Goal: Transaction & Acquisition: Purchase product/service

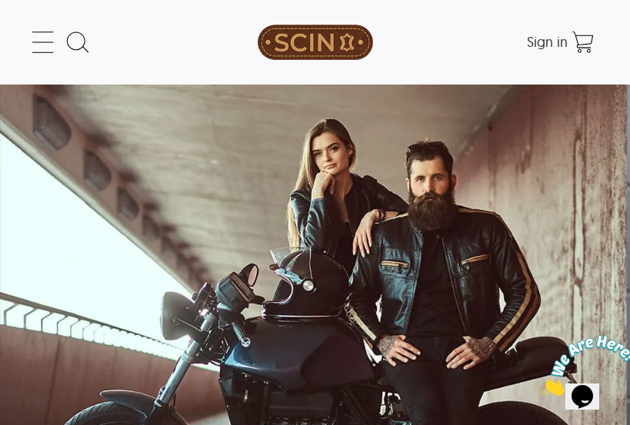
click at [39, 38] on icon at bounding box center [43, 42] width 31 height 31
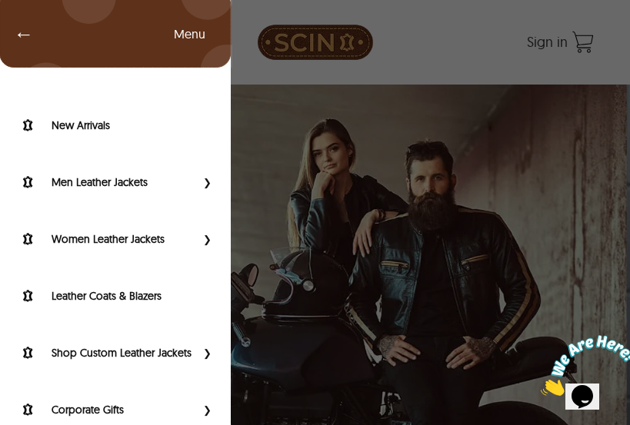
click at [69, 178] on label "Men Leather Jackets" at bounding box center [124, 182] width 144 height 15
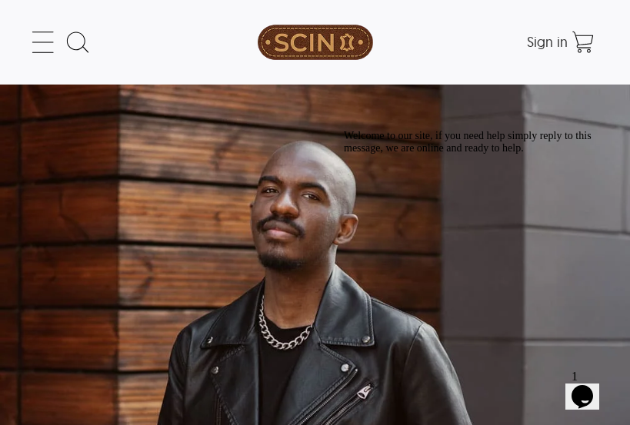
click at [38, 45] on icon at bounding box center [43, 42] width 31 height 31
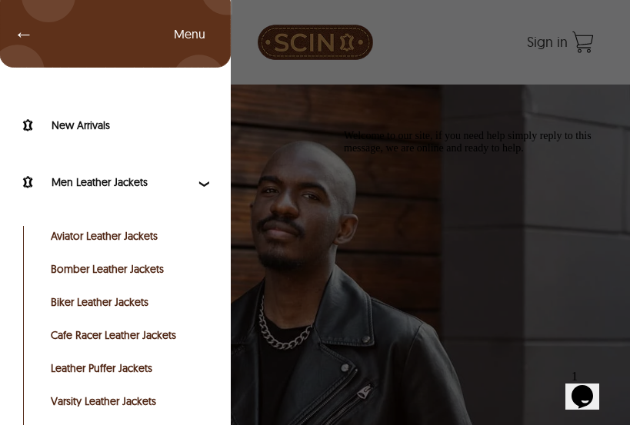
click at [71, 266] on link "Bomber Leather Jackets" at bounding box center [128, 269] width 155 height 15
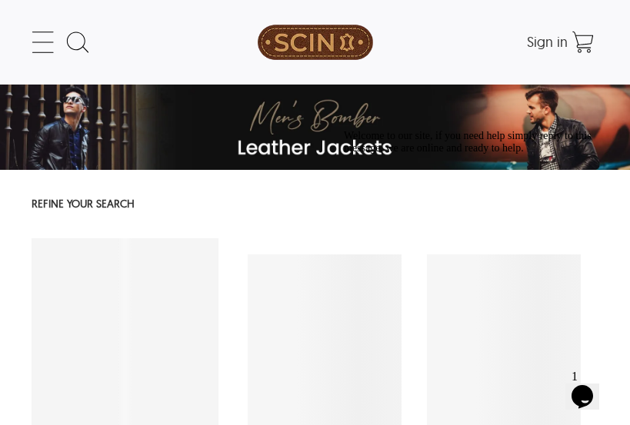
select select "********"
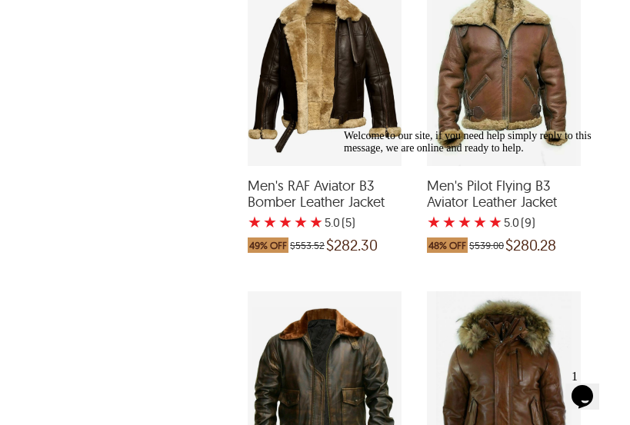
click at [349, 98] on div "Men's RAF Aviator B3 Bomber Leather Jacket with a 5 Star Rating 5 Product Revie…" at bounding box center [325, 70] width 154 height 192
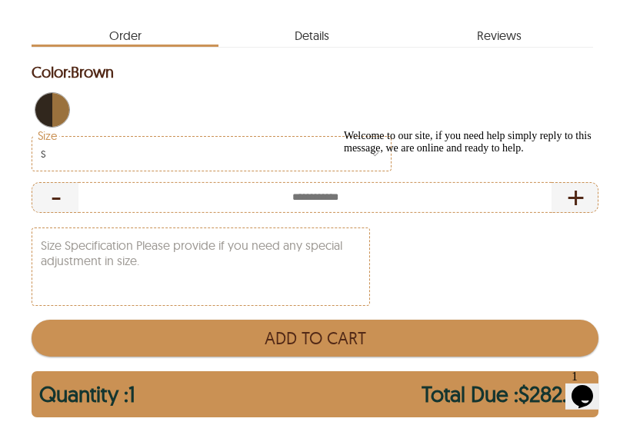
scroll to position [839, 0]
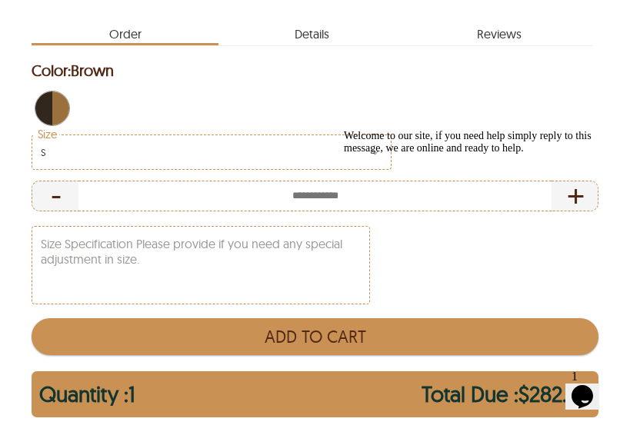
click at [375, 130] on div "Welcome to our site, if you need help simply reply to this message, we are onli…" at bounding box center [482, 142] width 277 height 25
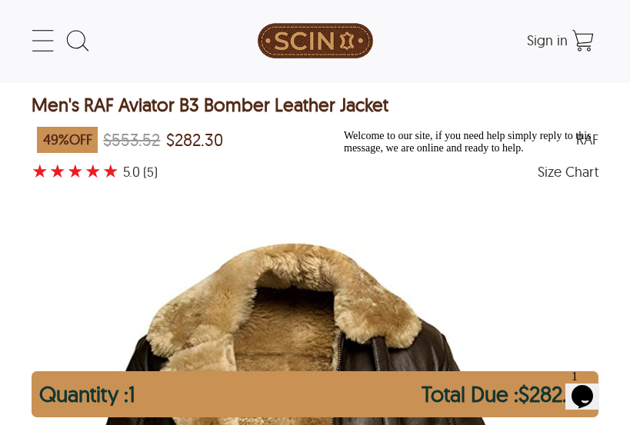
scroll to position [0, 0]
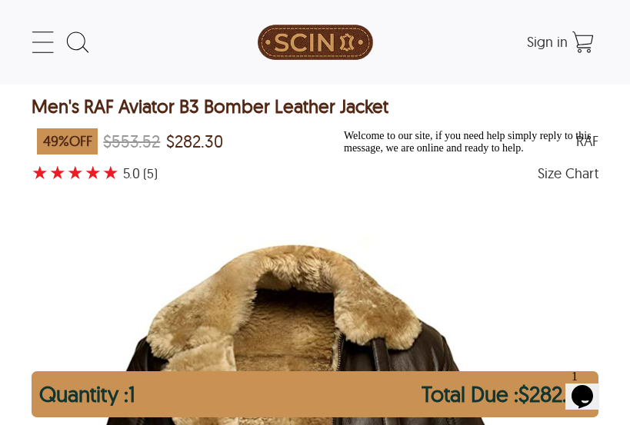
click at [580, 155] on div "Welcome to our site, if you need help simply reply to this message, we are onli…" at bounding box center [482, 142] width 277 height 25
click at [344, 130] on icon "Chat attention grabber" at bounding box center [344, 130] width 0 height 0
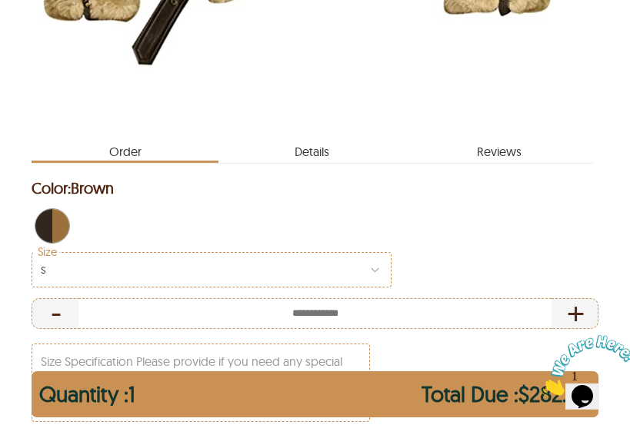
scroll to position [723, 0]
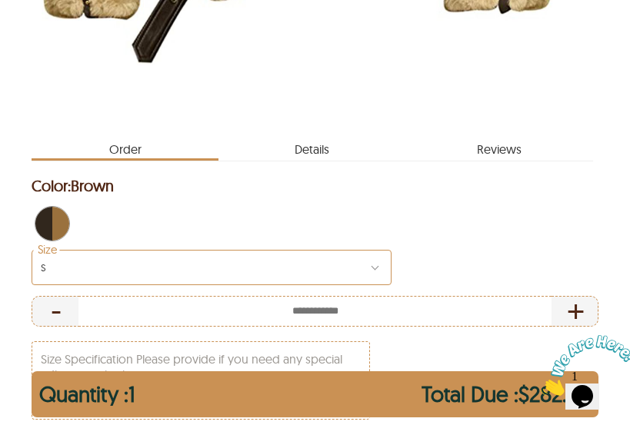
click at [333, 262] on div "S" at bounding box center [212, 267] width 360 height 35
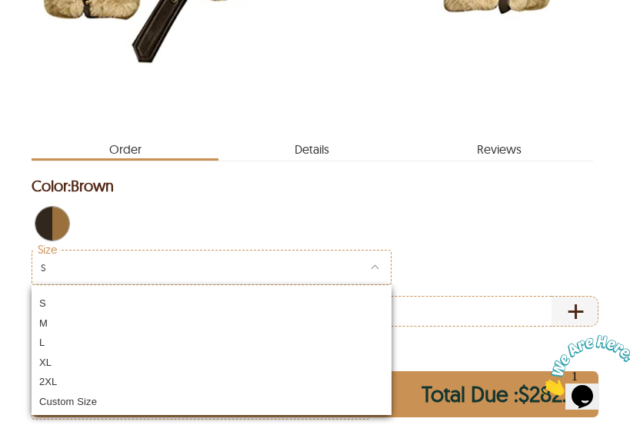
click at [47, 362] on div "S M L XL 2XL Custom Size" at bounding box center [212, 350] width 360 height 130
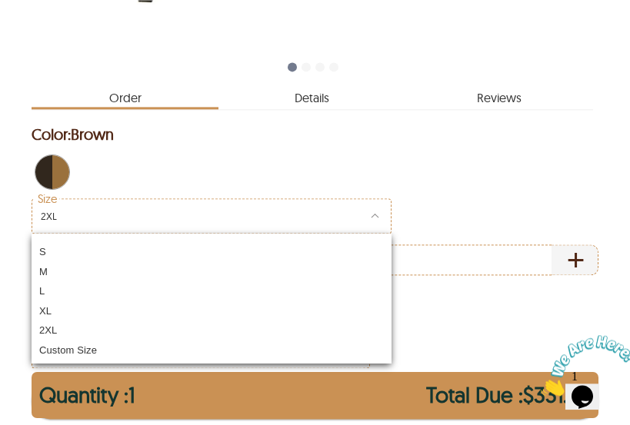
scroll to position [783, 0]
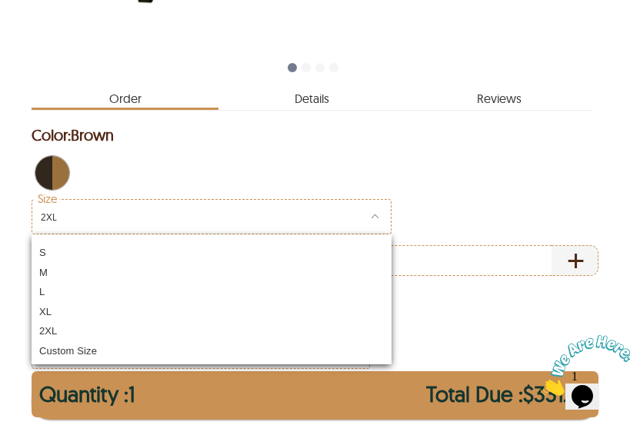
click at [539, 201] on div "Size 2XL S M L XL 2XL Custom Size - +" at bounding box center [315, 237] width 567 height 77
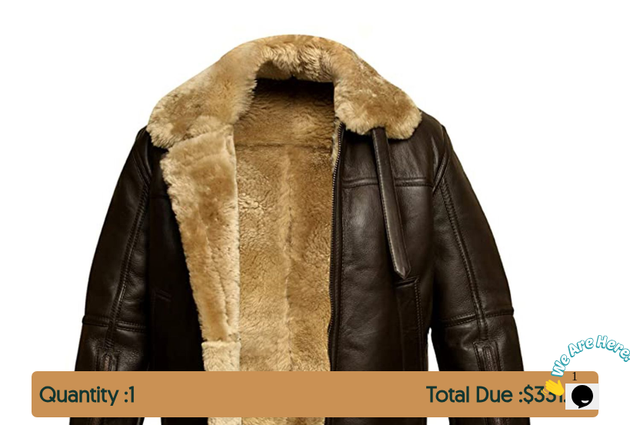
scroll to position [215, 0]
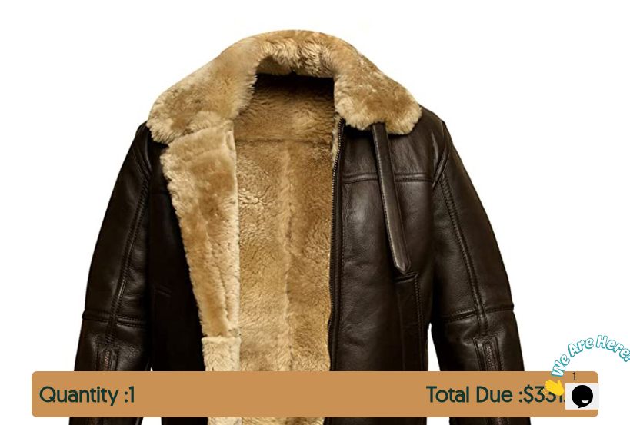
click at [484, 274] on img "scin-13031-brown.jpg" at bounding box center [297, 296] width 511 height 639
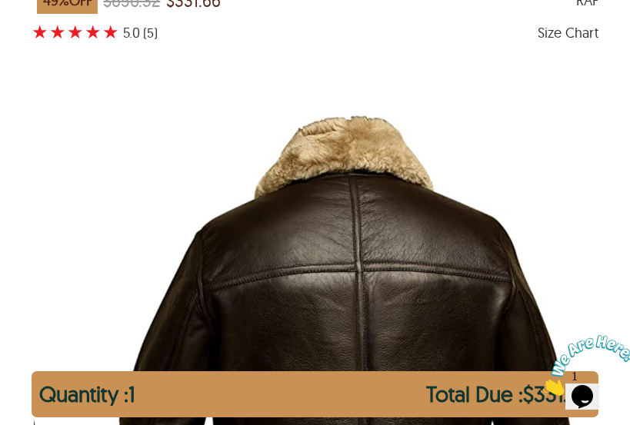
scroll to position [0, 0]
